Goal: Find specific page/section: Find specific page/section

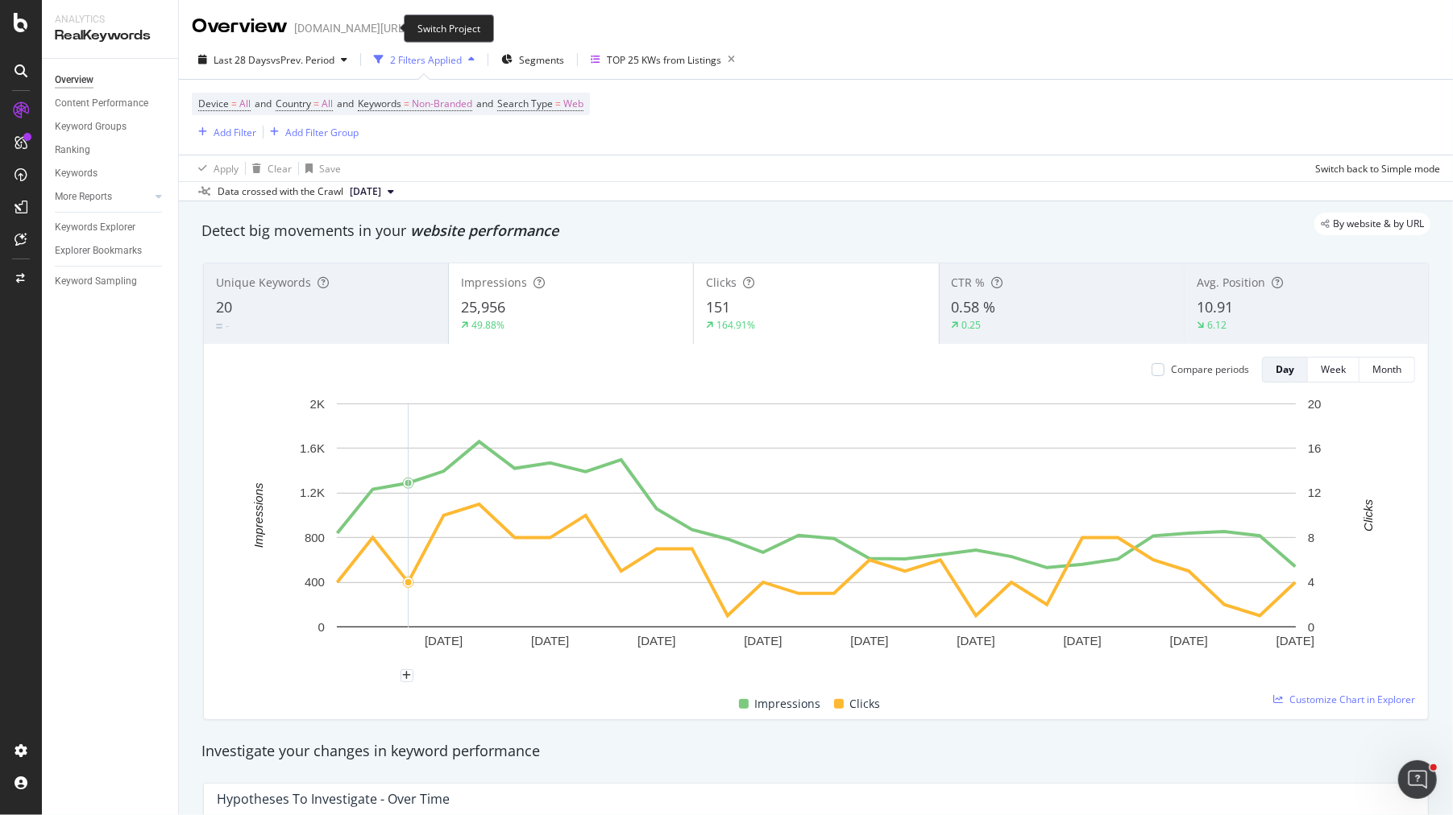
click at [414, 31] on icon "arrow-right-arrow-left" at bounding box center [419, 28] width 10 height 11
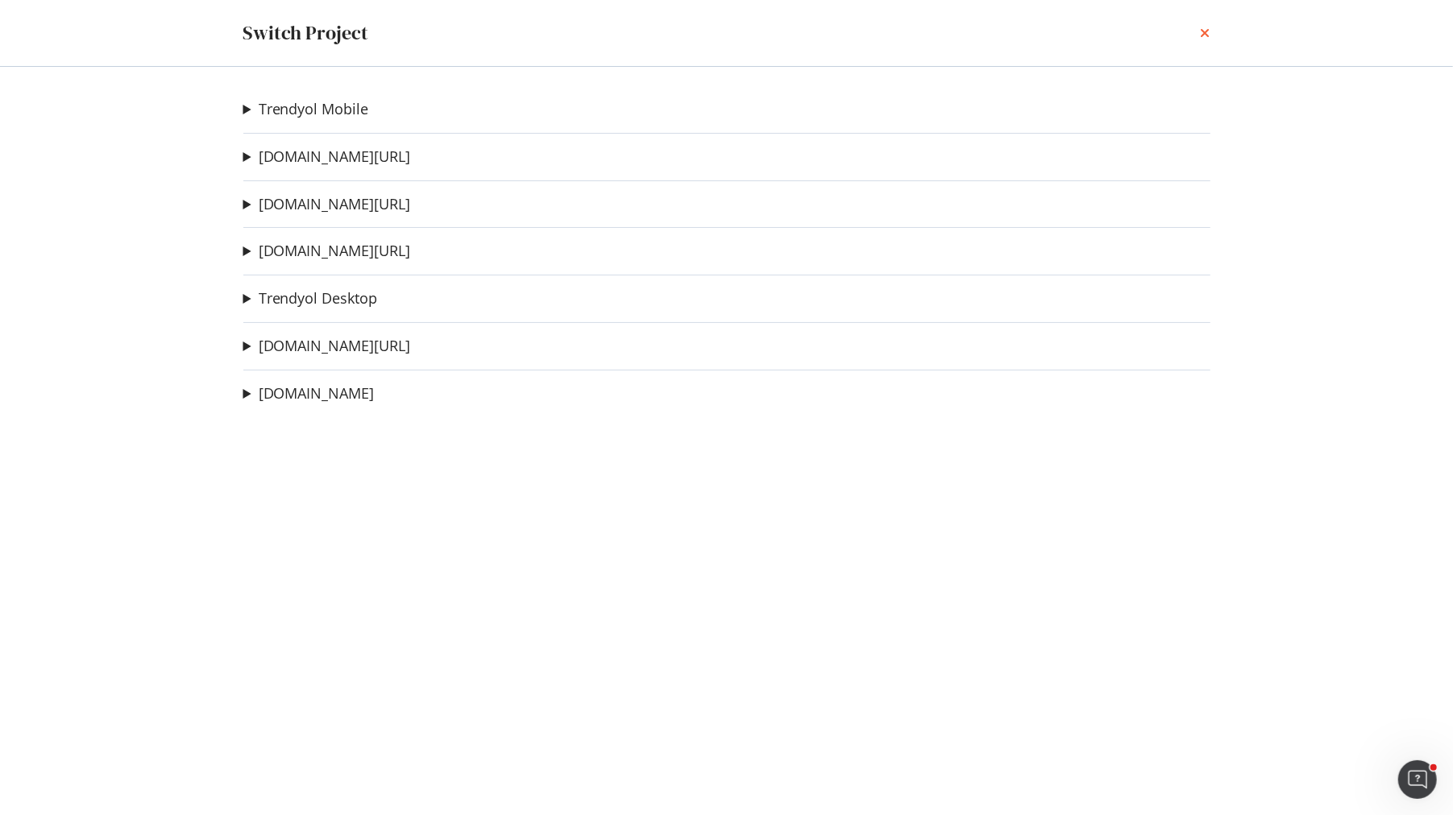
click at [1209, 35] on icon "times" at bounding box center [1205, 33] width 10 height 13
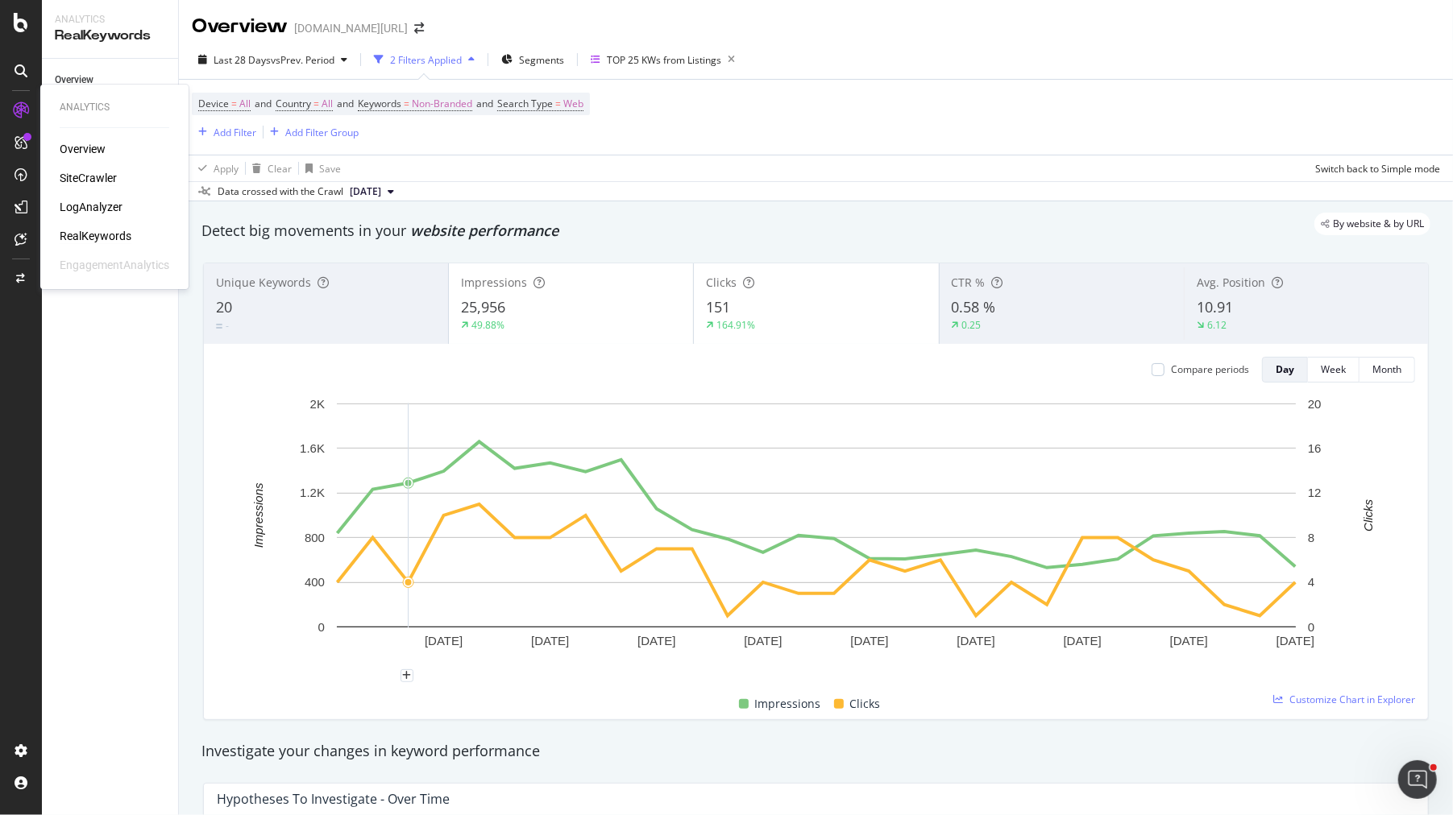
click at [88, 180] on div "SiteCrawler" at bounding box center [88, 178] width 57 height 16
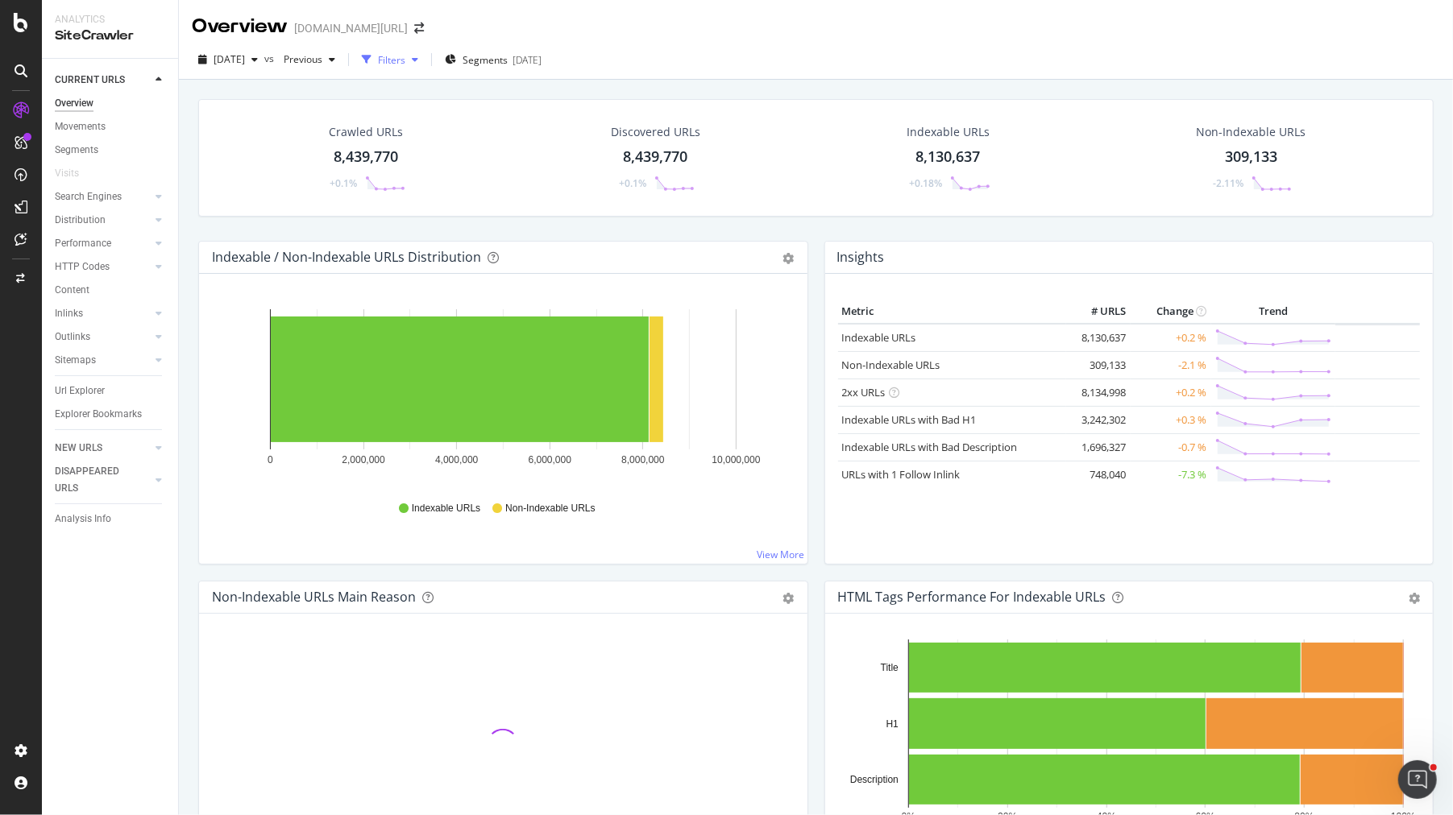
click at [405, 56] on div "Filters" at bounding box center [391, 60] width 27 height 14
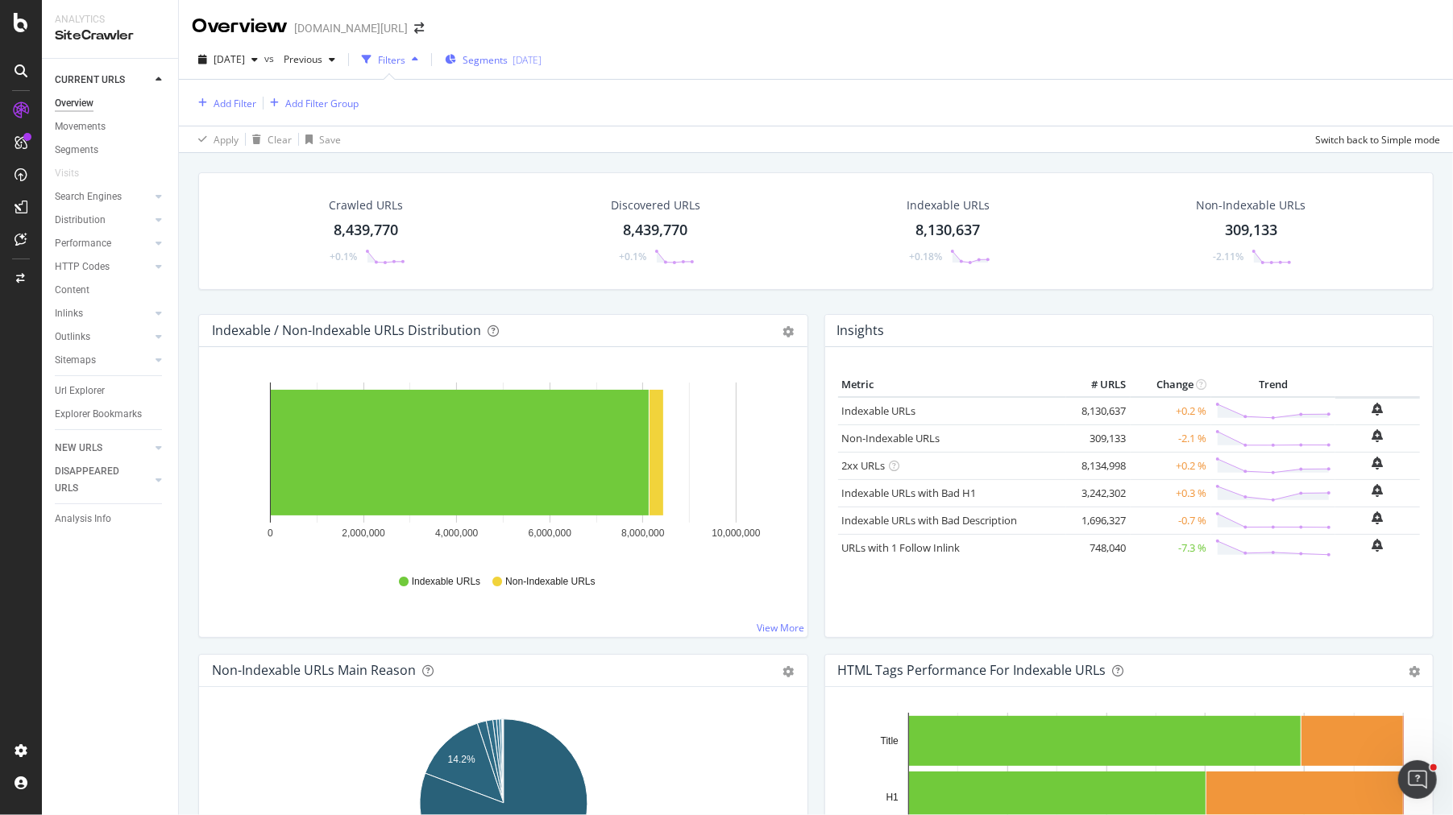
click at [508, 60] on span "Segments" at bounding box center [484, 60] width 45 height 14
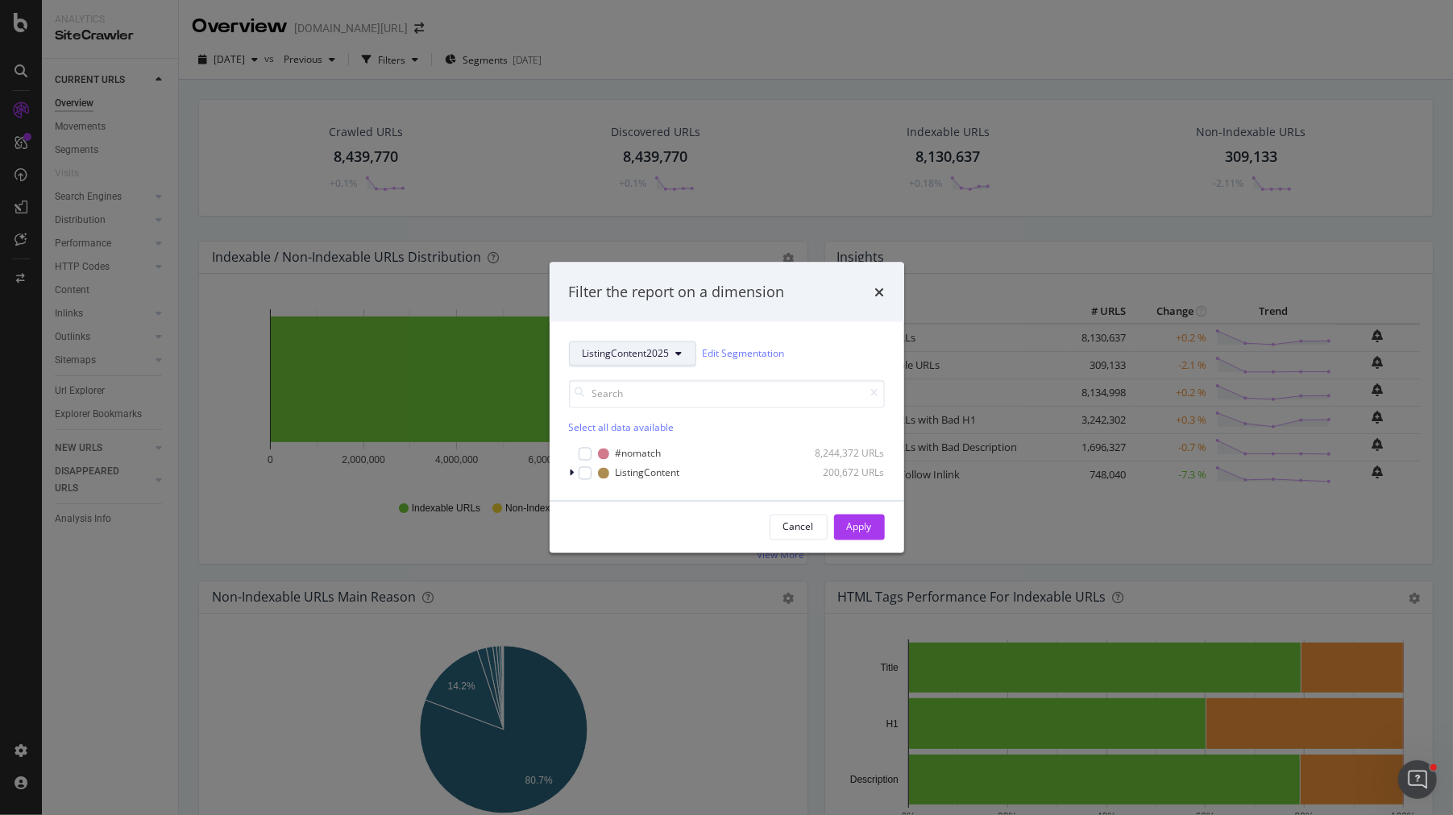
click at [612, 353] on span "ListingContent2025" at bounding box center [626, 354] width 87 height 14
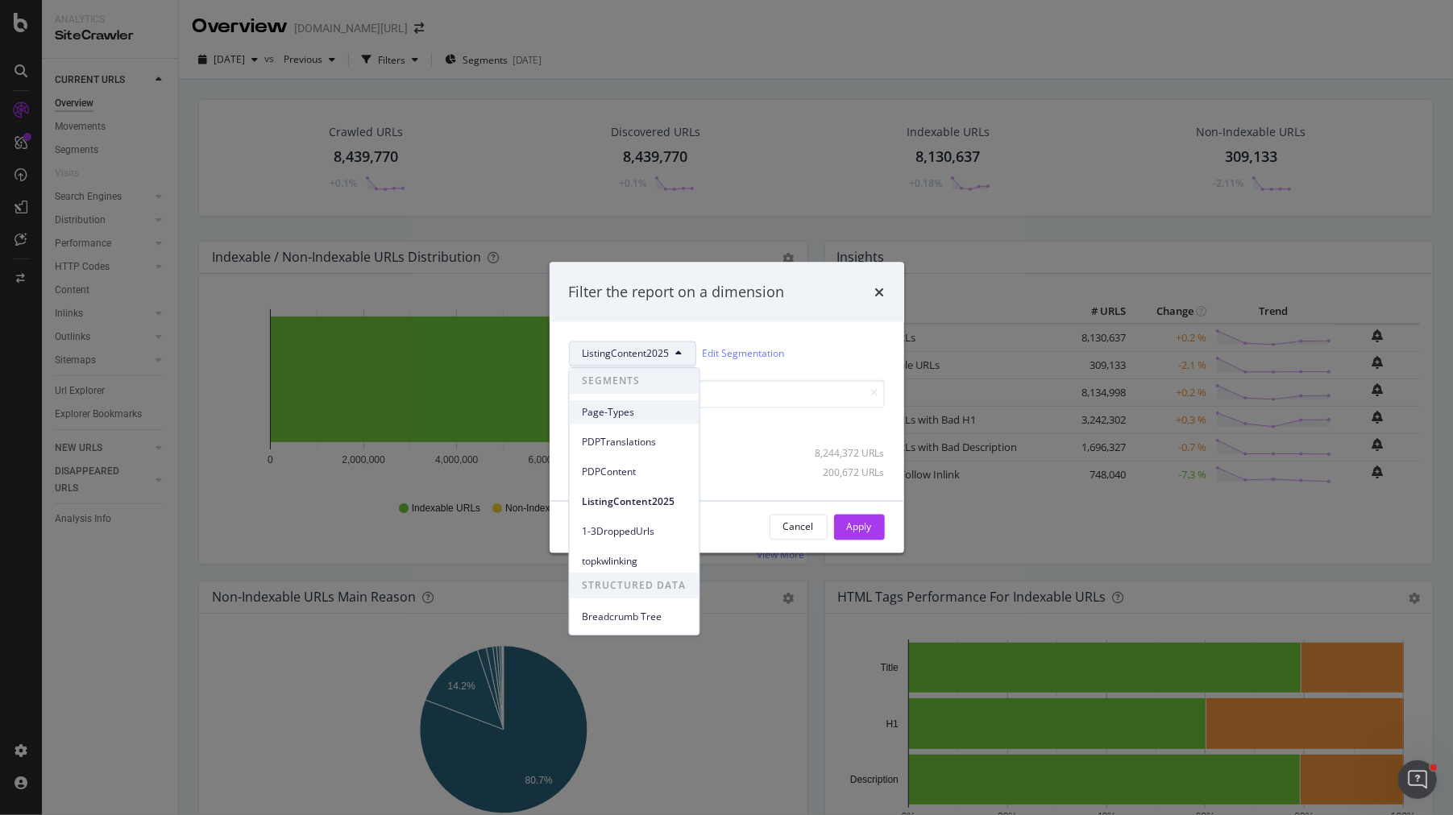
click at [637, 415] on span "Page-Types" at bounding box center [635, 412] width 104 height 15
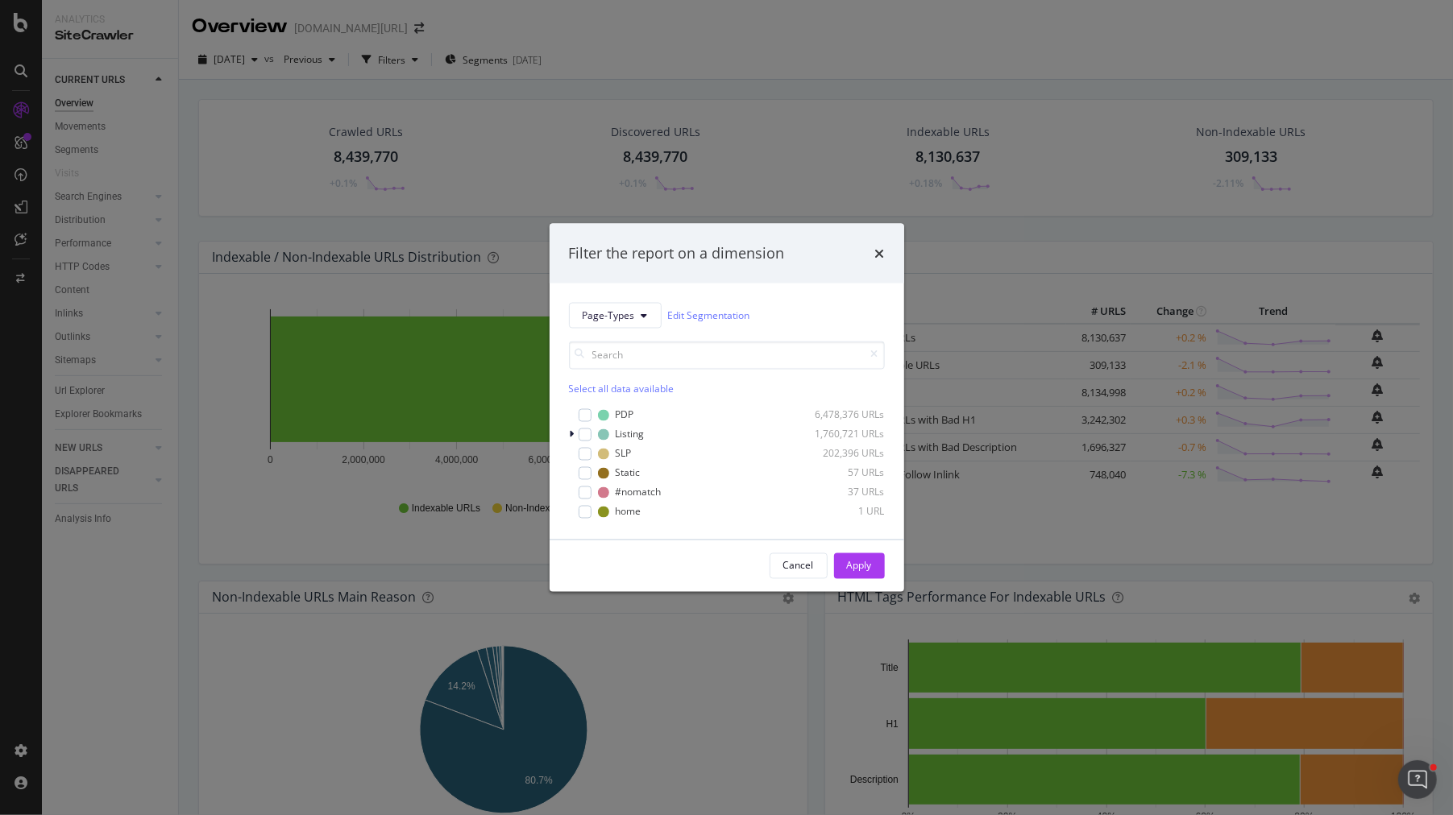
click at [1045, 284] on div "Filter the report on a dimension Page-Types Edit Segmentation Select all data a…" at bounding box center [726, 407] width 1453 height 815
